Goal: Task Accomplishment & Management: Manage account settings

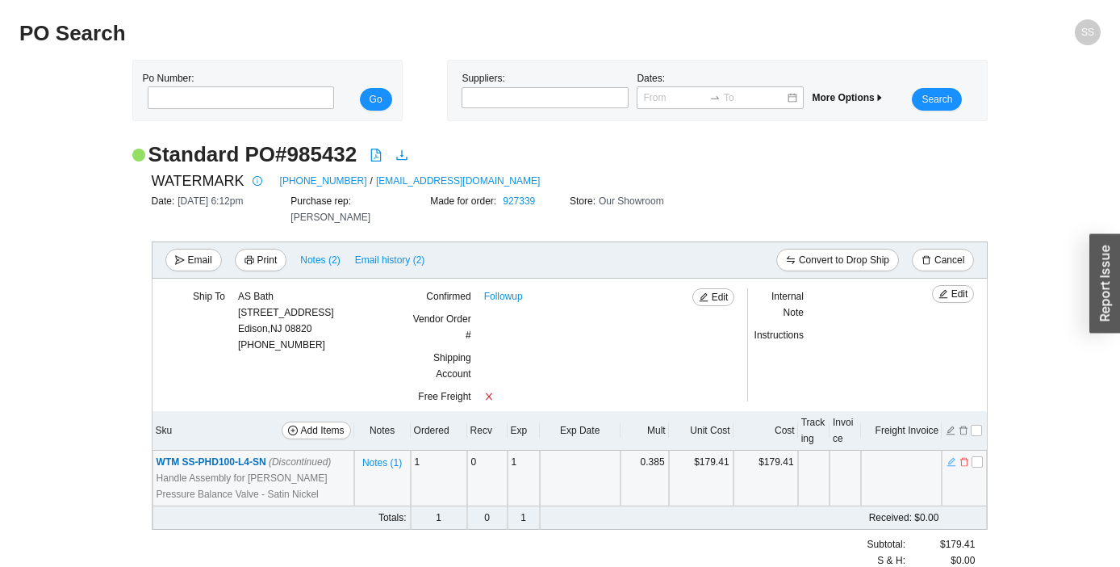
click at [952, 456] on icon "edit" at bounding box center [952, 461] width 10 height 11
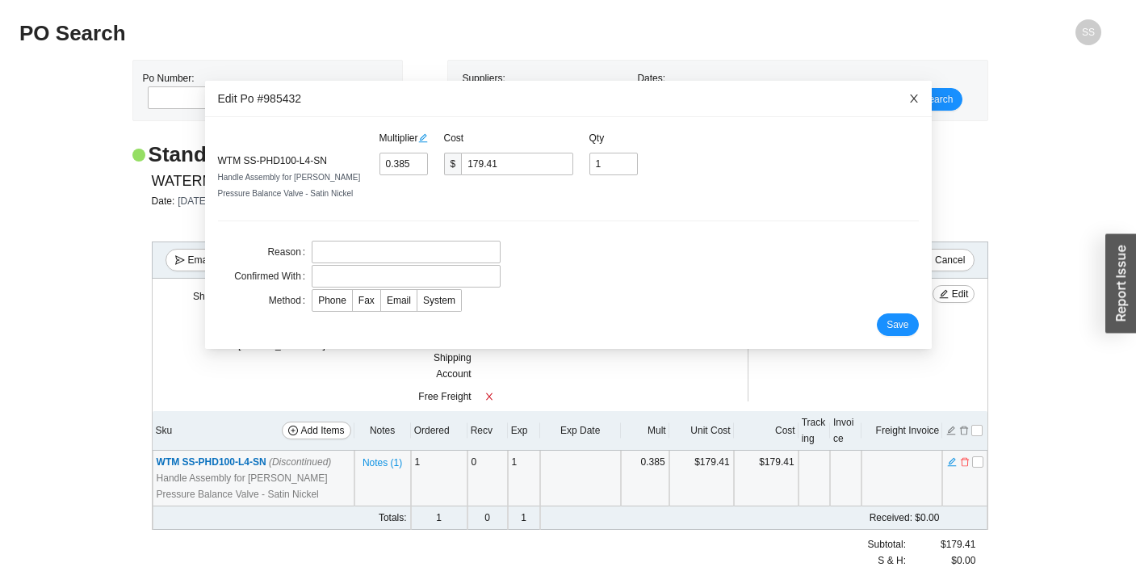
click at [908, 100] on icon "close" at bounding box center [913, 98] width 11 height 11
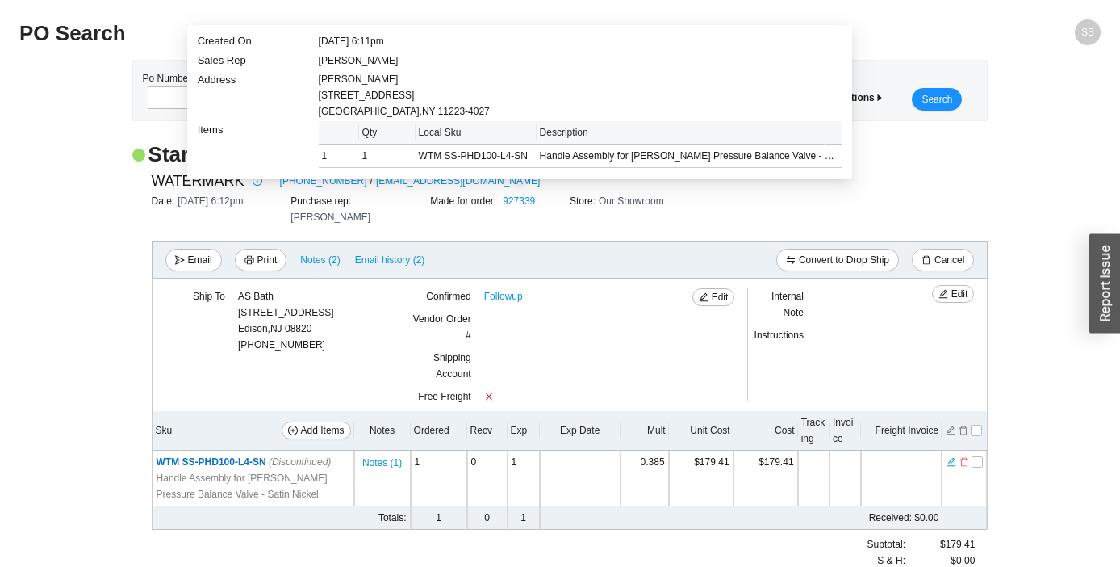
click at [1050, 328] on div "Standard PO # 985432 WATERMARK 718-257-2800 / ORDERS@WATERMARK-DESIGNS.COM Date…" at bounding box center [560, 378] width 1082 height 476
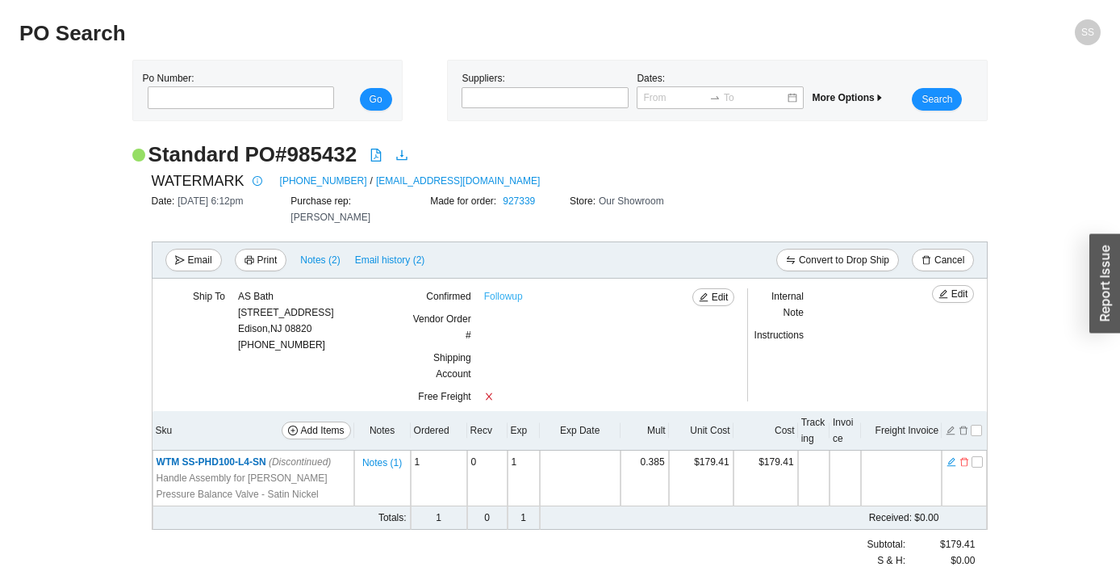
click at [504, 288] on link "Followup" at bounding box center [503, 296] width 39 height 16
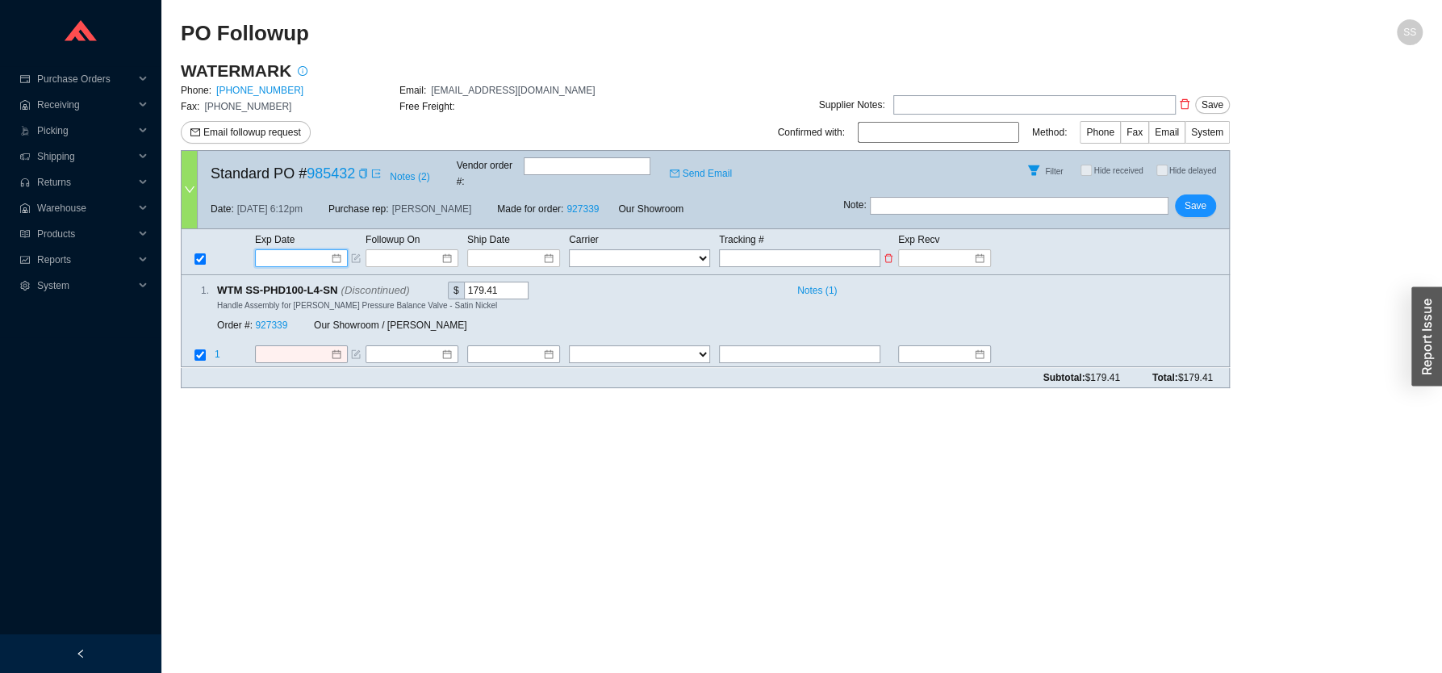
click at [303, 250] on input at bounding box center [296, 258] width 69 height 16
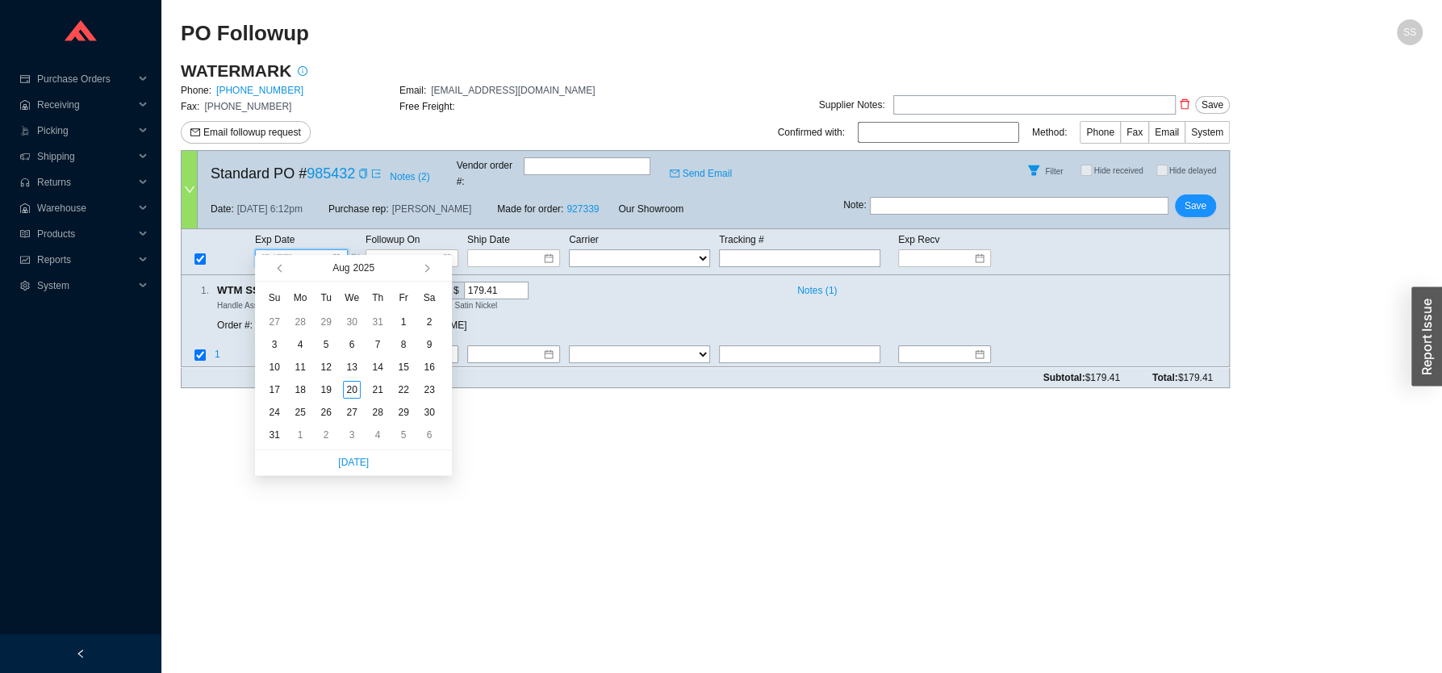
type input "[DATE]"
click at [427, 267] on span "button" at bounding box center [425, 268] width 8 height 8
type input "[DATE]"
click at [323, 347] on div "9" at bounding box center [326, 345] width 18 height 18
type input "[DATE]"
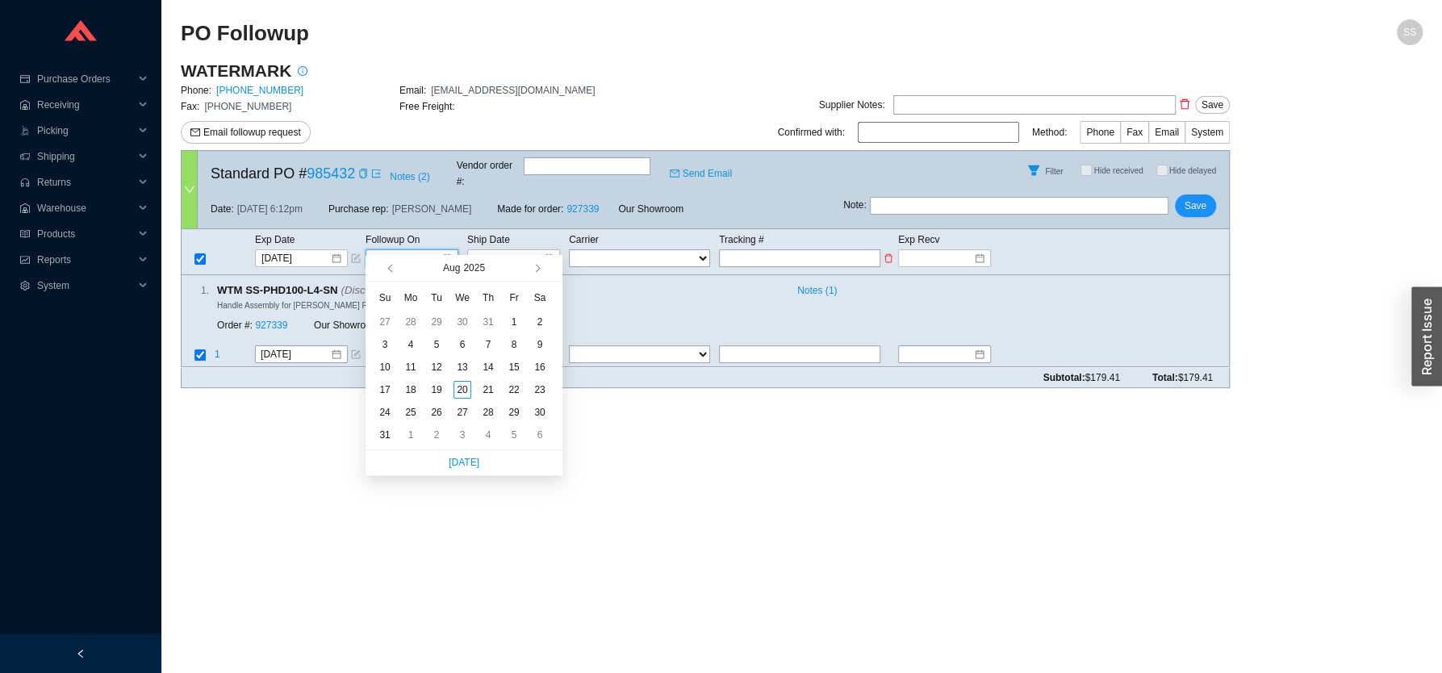
click at [417, 250] on input at bounding box center [406, 258] width 69 height 16
type input "[DATE]"
click at [463, 395] on div "20" at bounding box center [463, 390] width 18 height 18
type input "[DATE]"
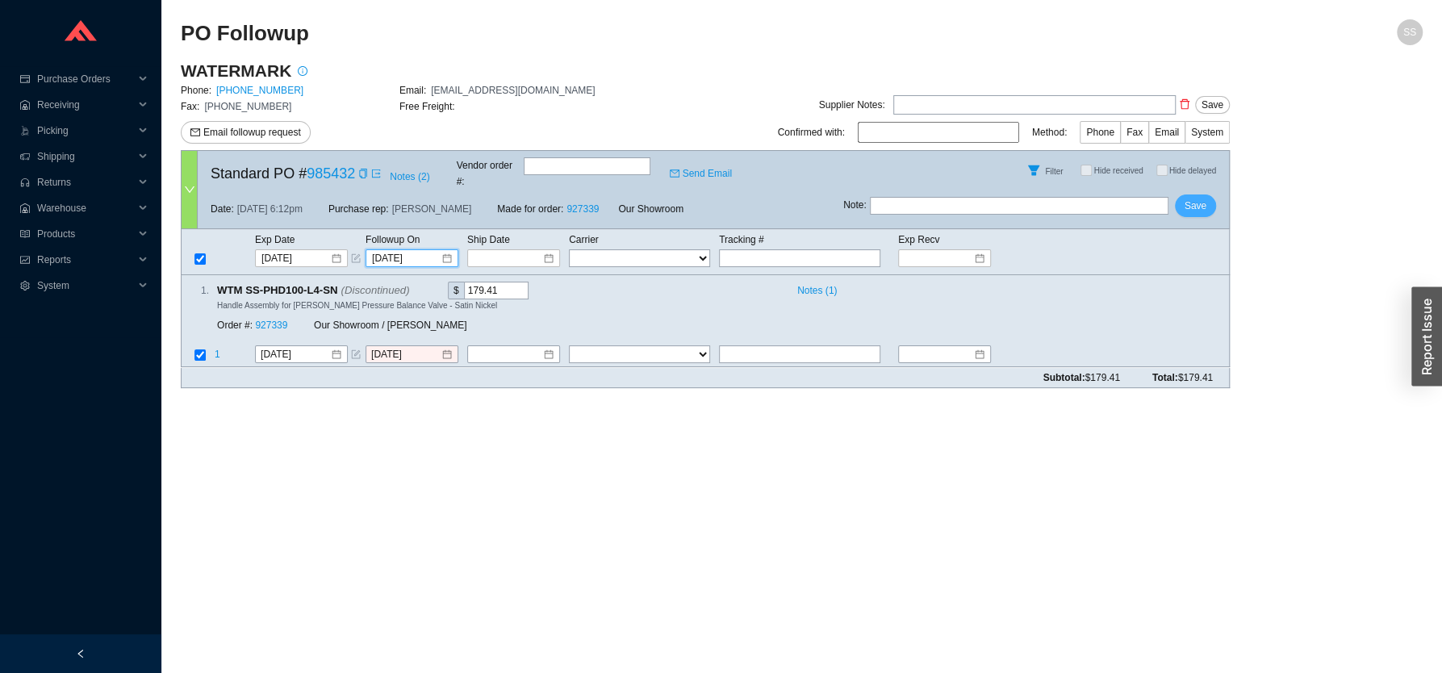
click at [1192, 198] on span "Save" at bounding box center [1196, 206] width 22 height 16
